Goal: Information Seeking & Learning: Check status

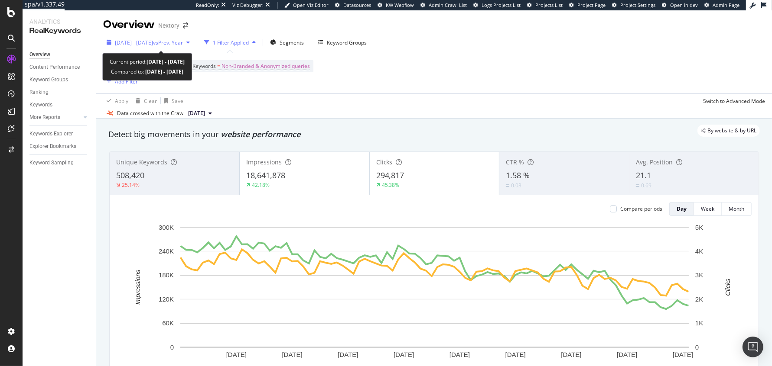
click at [153, 42] on span "[DATE] - [DATE]" at bounding box center [134, 42] width 38 height 7
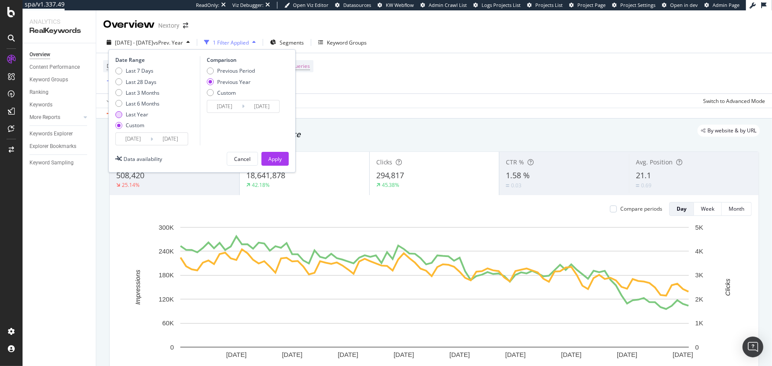
click at [136, 117] on div "Last Year" at bounding box center [137, 114] width 23 height 7
type input "[DATE]"
click at [276, 157] on div "Apply" at bounding box center [274, 159] width 13 height 7
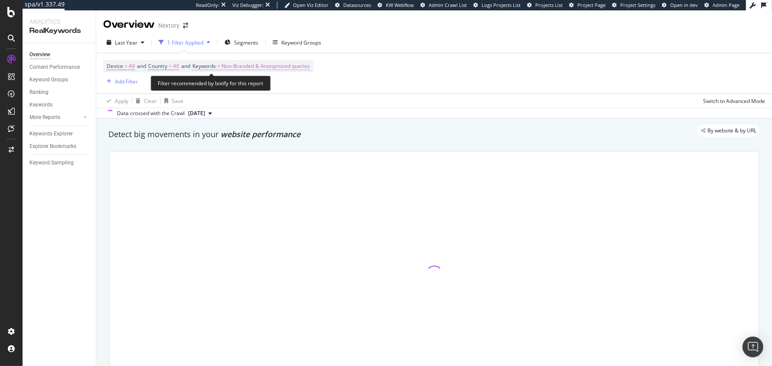
click at [242, 62] on span "Non-Branded & Anonymized queries" at bounding box center [265, 66] width 88 height 12
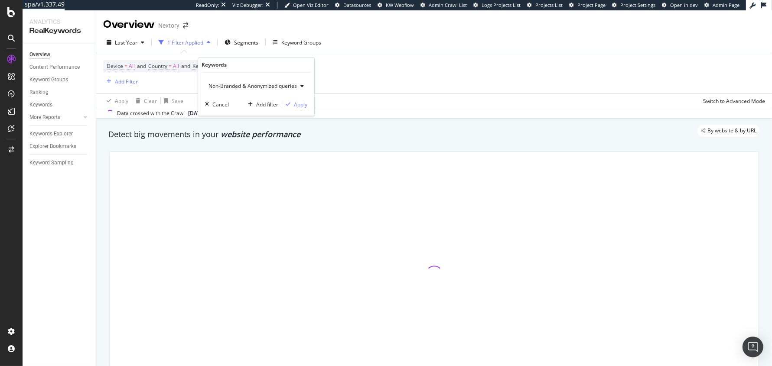
click at [265, 89] on span "Non-Branded & Anonymized queries" at bounding box center [251, 86] width 92 height 7
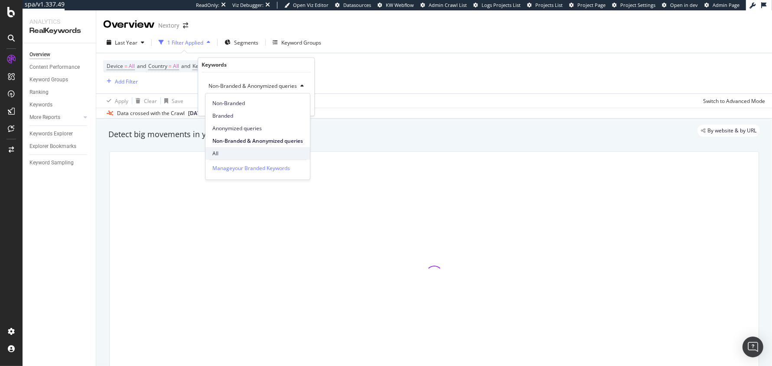
click at [230, 157] on div "All" at bounding box center [257, 153] width 104 height 13
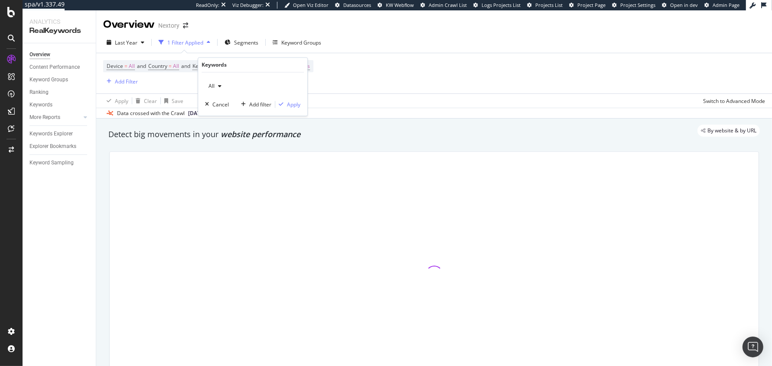
click at [292, 111] on div "All Cancel Add filter Apply" at bounding box center [252, 94] width 109 height 43
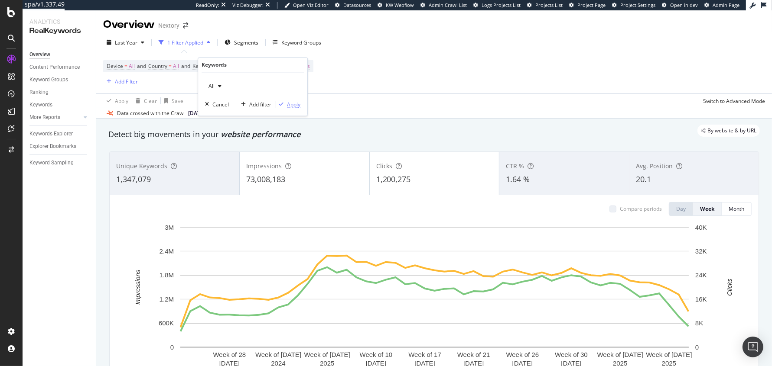
click at [291, 107] on div "Apply" at bounding box center [293, 104] width 13 height 7
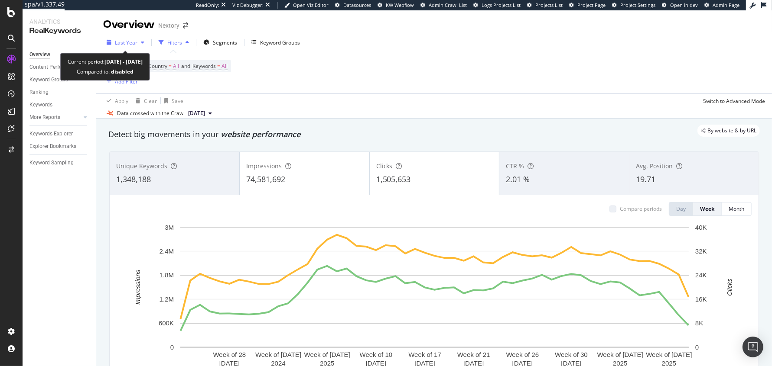
click at [135, 42] on span "Last Year" at bounding box center [126, 42] width 23 height 7
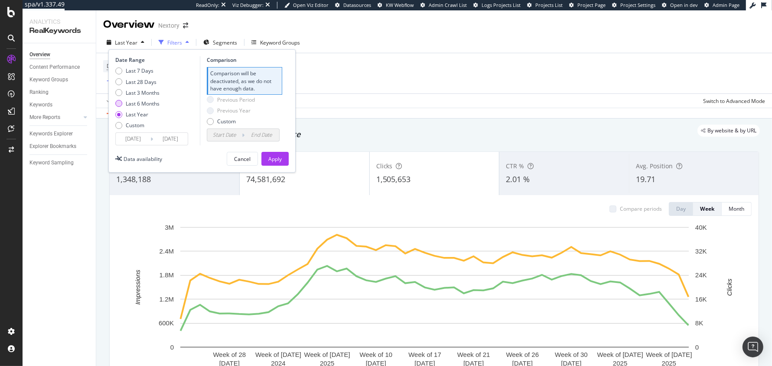
click at [133, 106] on div "Last 6 Months" at bounding box center [143, 103] width 34 height 7
type input "[DATE]"
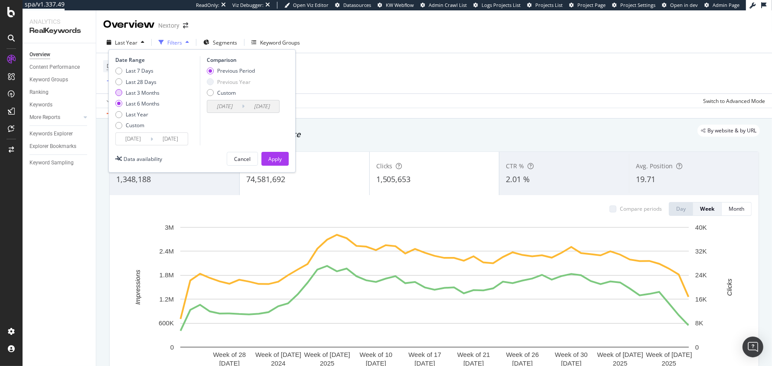
click at [130, 96] on div "Last 3 Months" at bounding box center [143, 92] width 34 height 7
type input "[DATE]"
click at [227, 78] on div "Previous Period Previous Year Custom" at bounding box center [231, 83] width 48 height 32
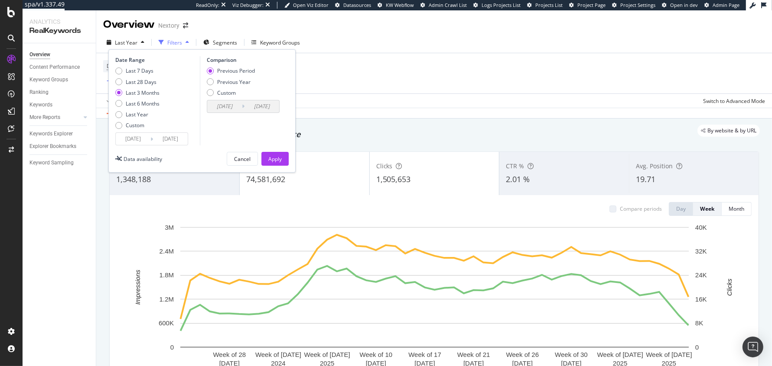
click at [227, 86] on div "Previous Period Previous Year Custom" at bounding box center [231, 83] width 48 height 32
click at [230, 82] on div "Previous Year" at bounding box center [233, 81] width 33 height 7
type input "[DATE]"
click at [266, 153] on button "Apply" at bounding box center [274, 159] width 27 height 14
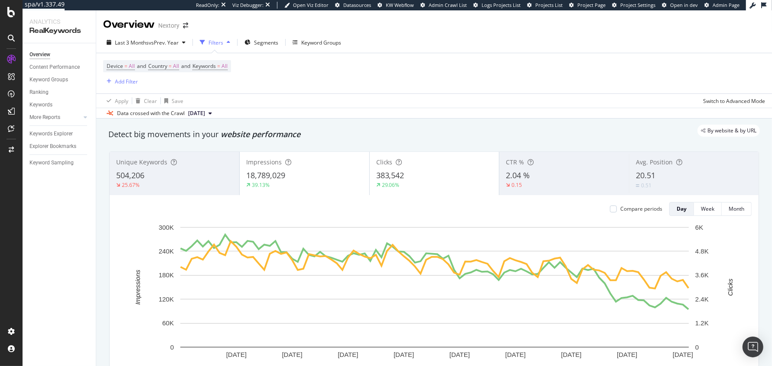
click at [412, 86] on div "Device = All and Country = All and Keywords = All Add Filter" at bounding box center [433, 73] width 661 height 40
